Goal: Information Seeking & Learning: Understand process/instructions

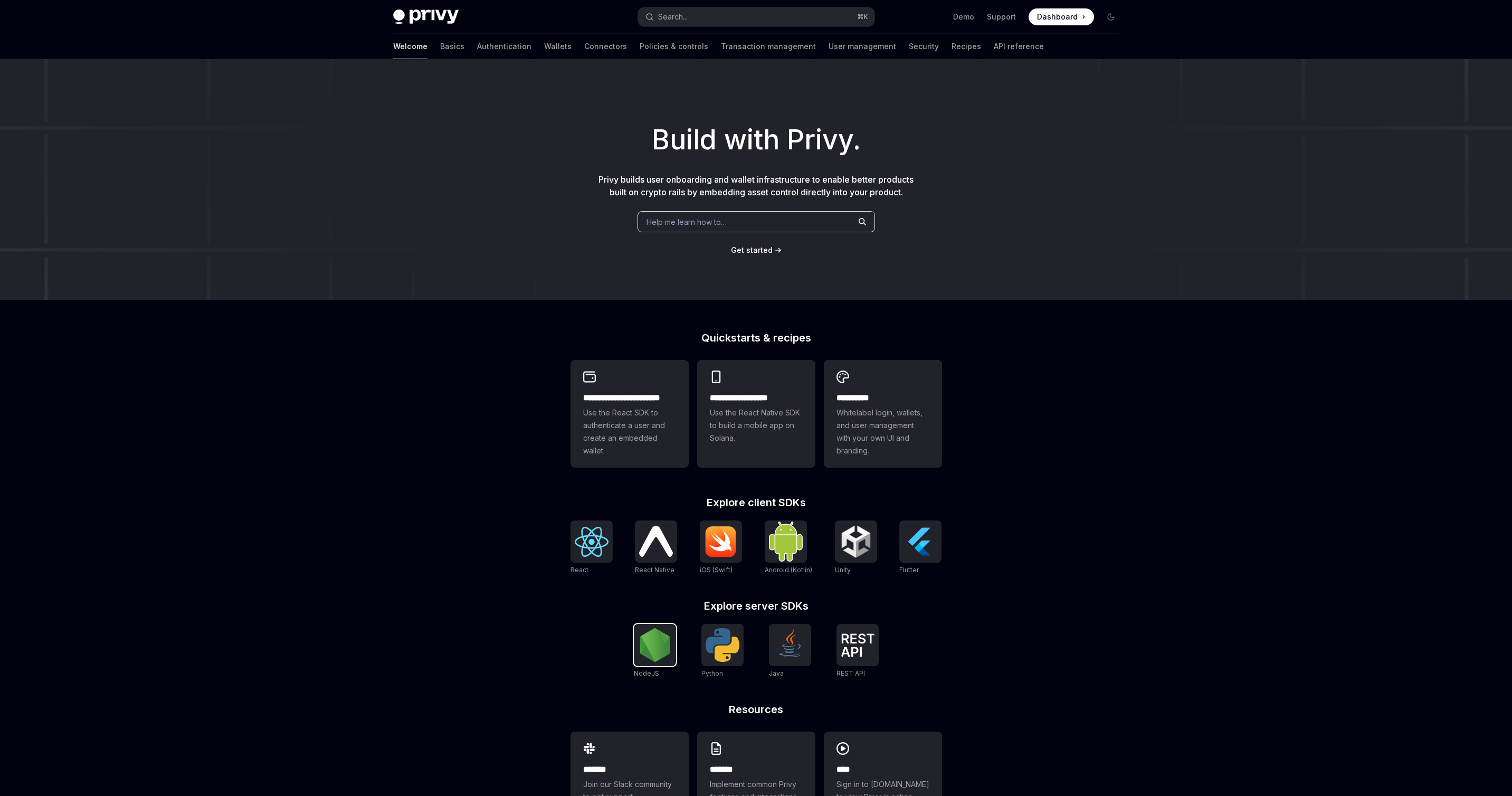
click at [650, 644] on img at bounding box center [655, 645] width 34 height 34
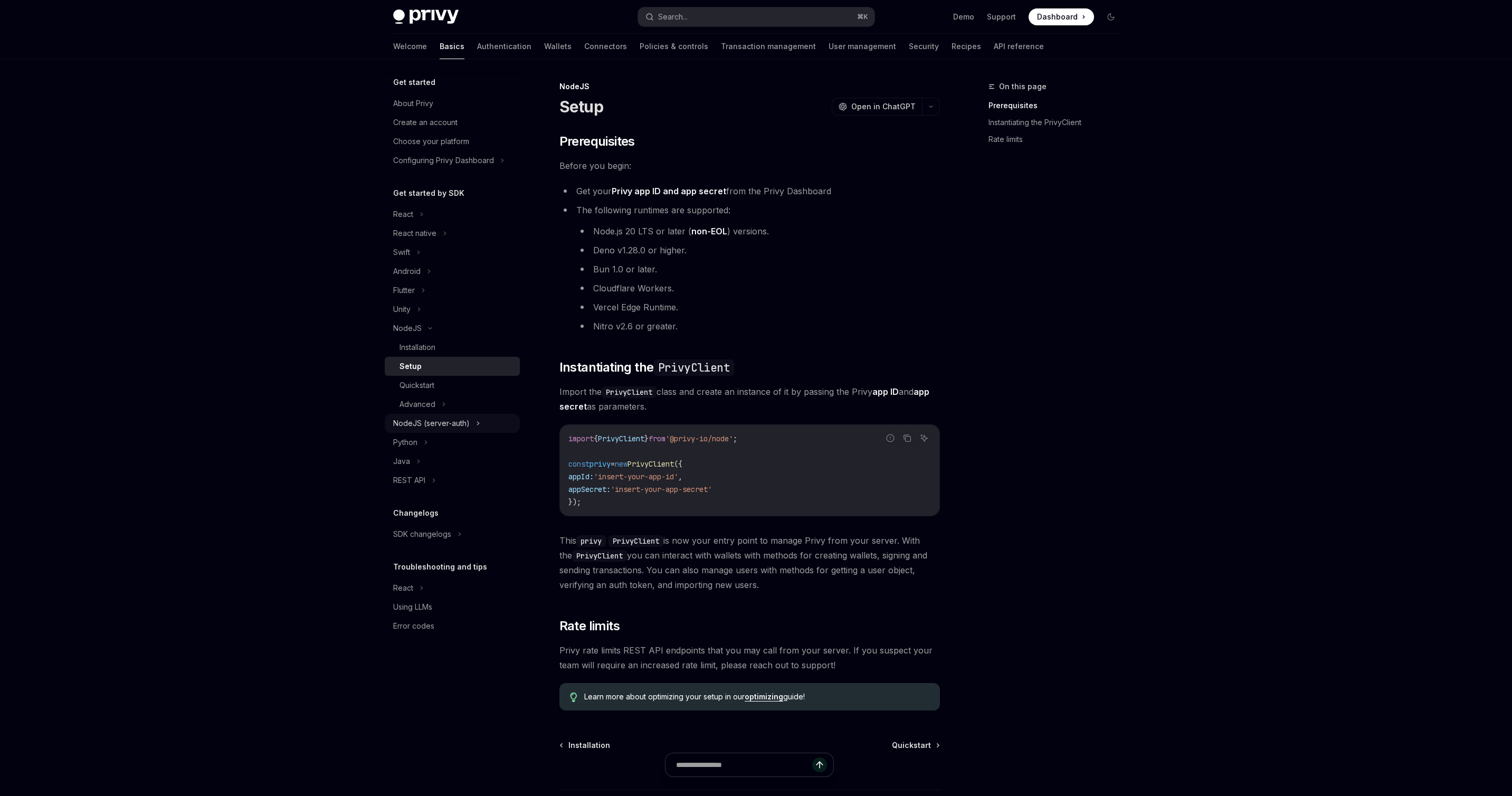
click at [411, 423] on div "NodeJS (server-auth)" at bounding box center [431, 423] width 77 height 13
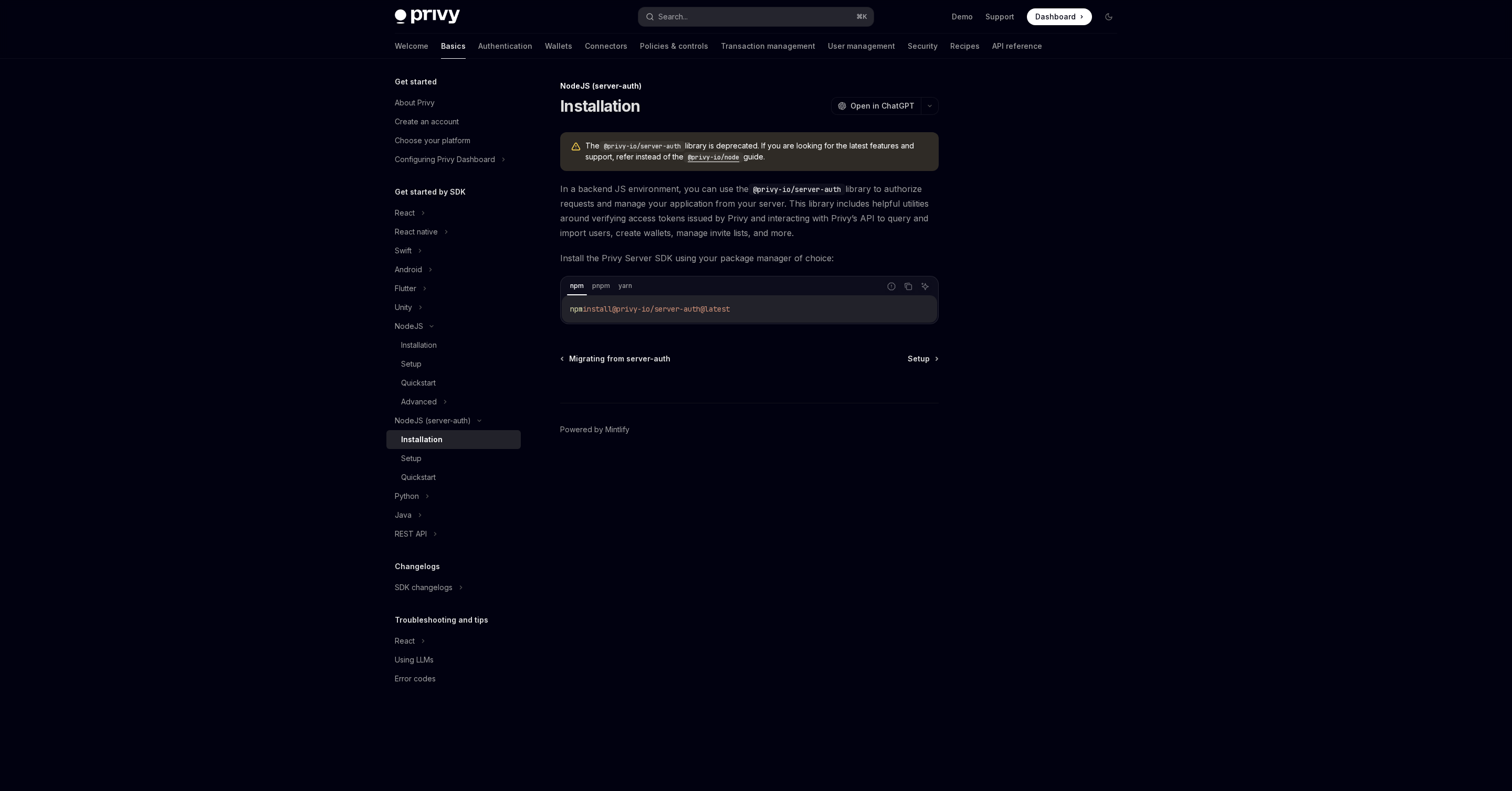
type textarea "*"
